Goal: Task Accomplishment & Management: Use online tool/utility

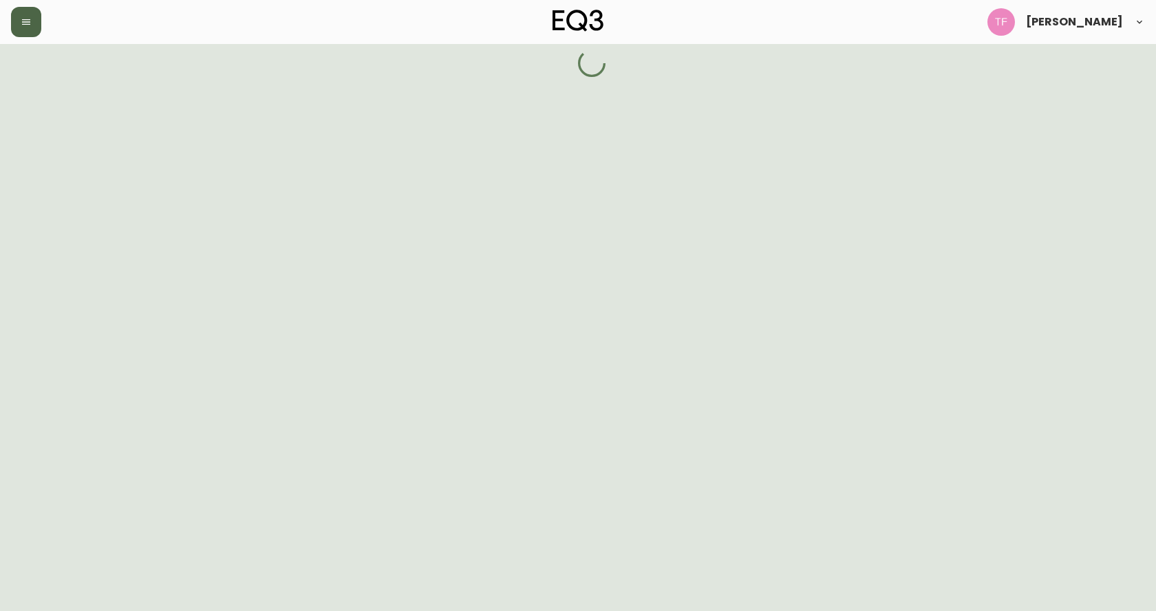
click at [23, 32] on button "button" at bounding box center [26, 22] width 30 height 30
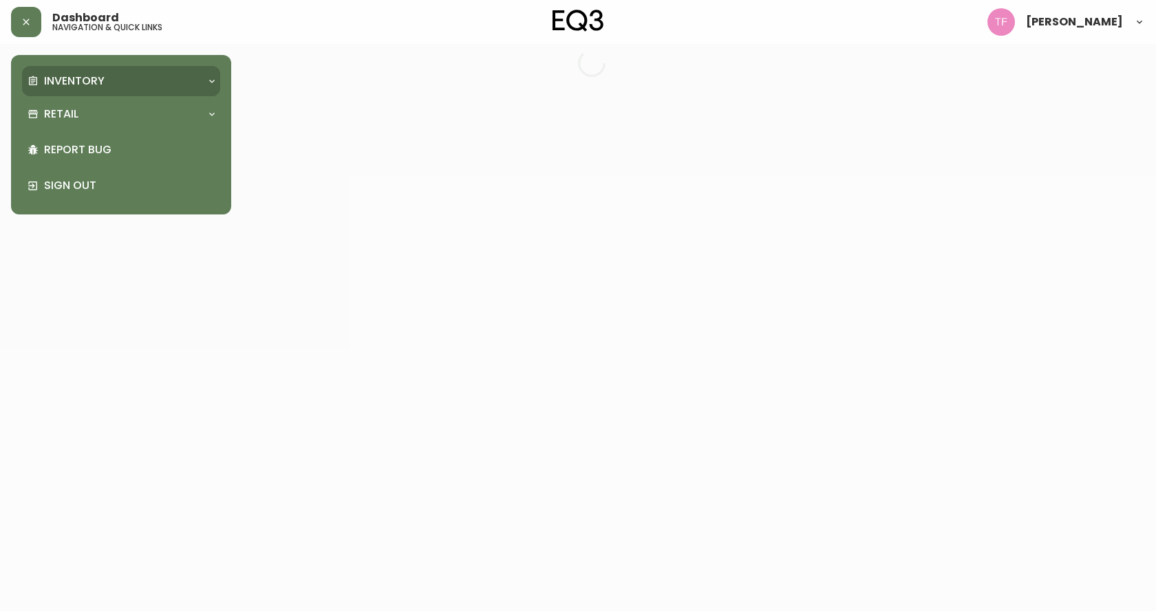
click at [61, 80] on p "Inventory" at bounding box center [74, 81] width 61 height 15
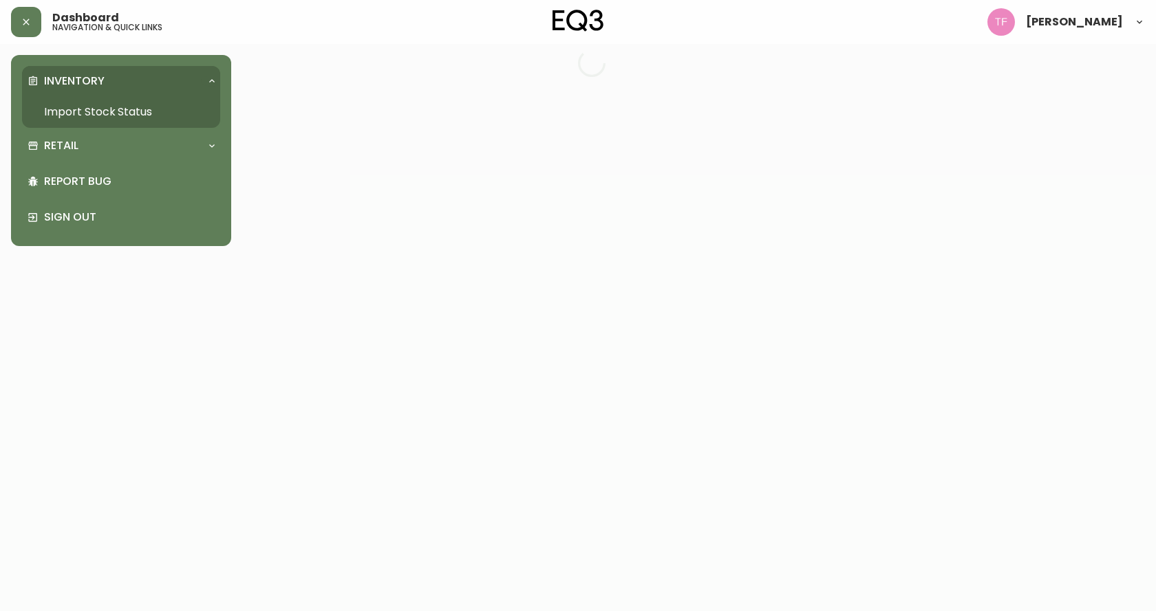
click at [105, 109] on link "Import Stock Status" at bounding box center [121, 112] width 198 height 32
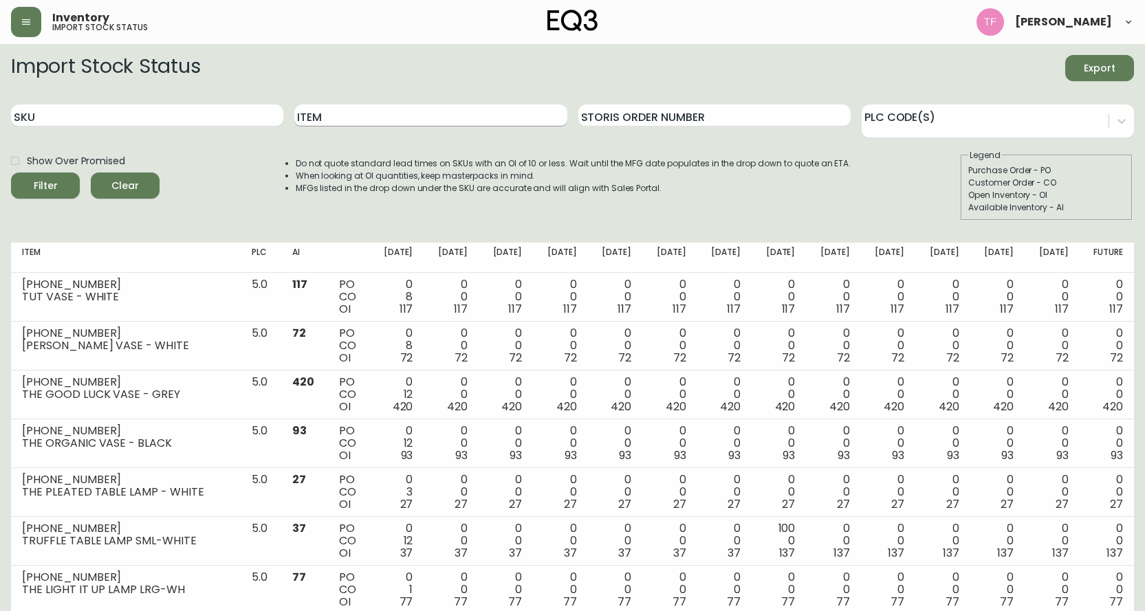
click at [394, 112] on input "Item" at bounding box center [430, 116] width 272 height 22
type input "boom"
click at [11, 173] on button "Filter" at bounding box center [45, 186] width 69 height 26
